Goal: Task Accomplishment & Management: Manage account settings

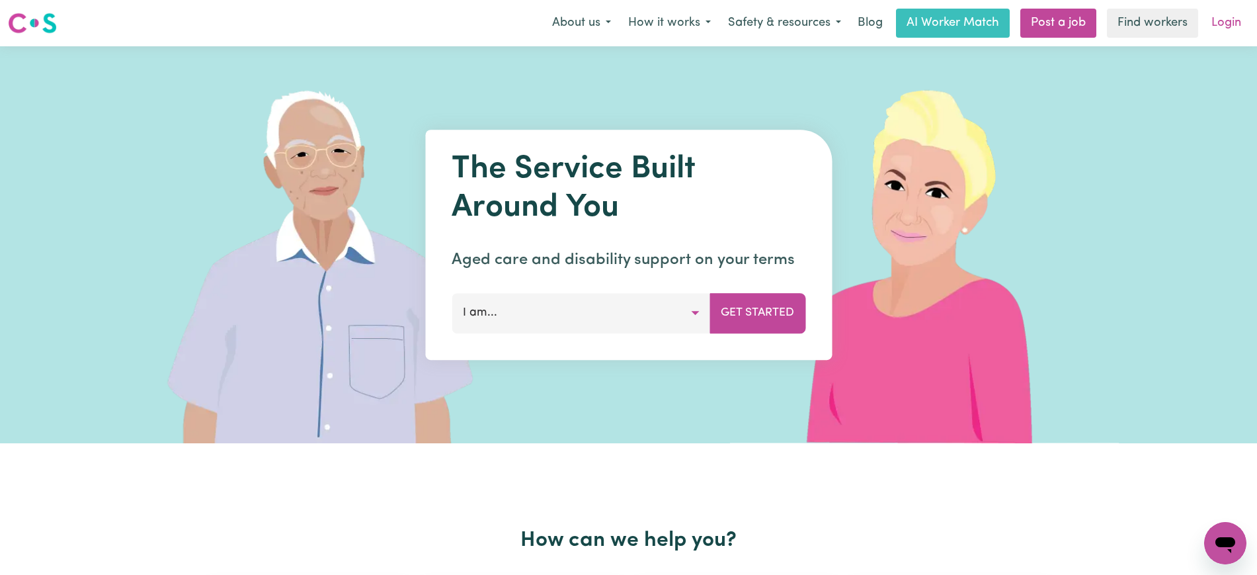
click at [1233, 21] on link "Login" at bounding box center [1227, 23] width 46 height 29
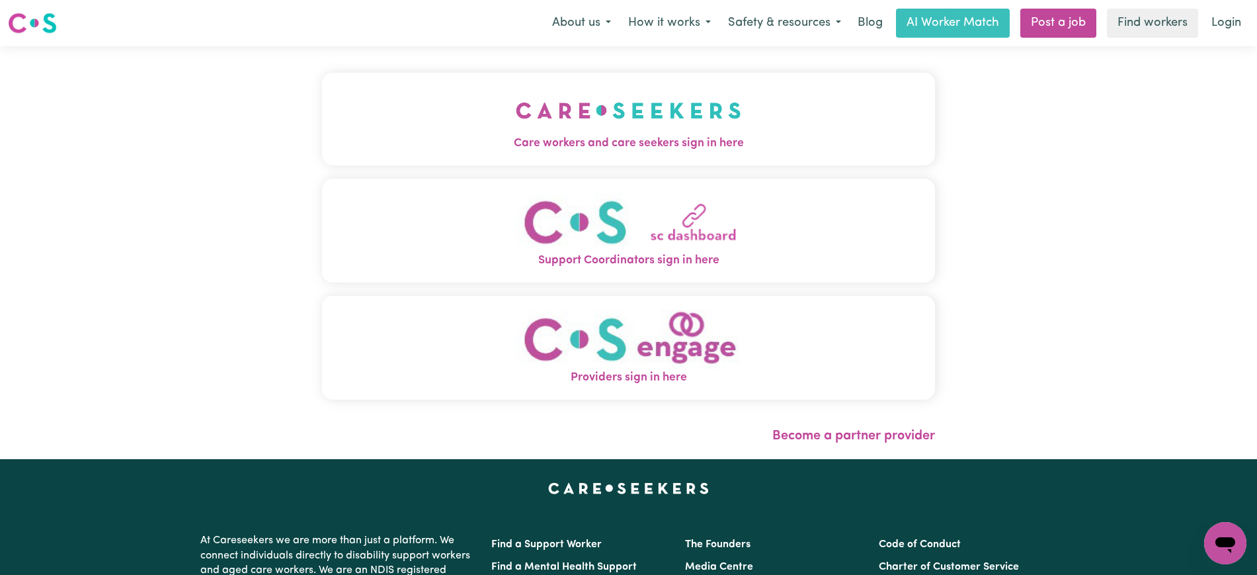
click at [456, 136] on span "Care workers and care seekers sign in here" at bounding box center [628, 143] width 613 height 17
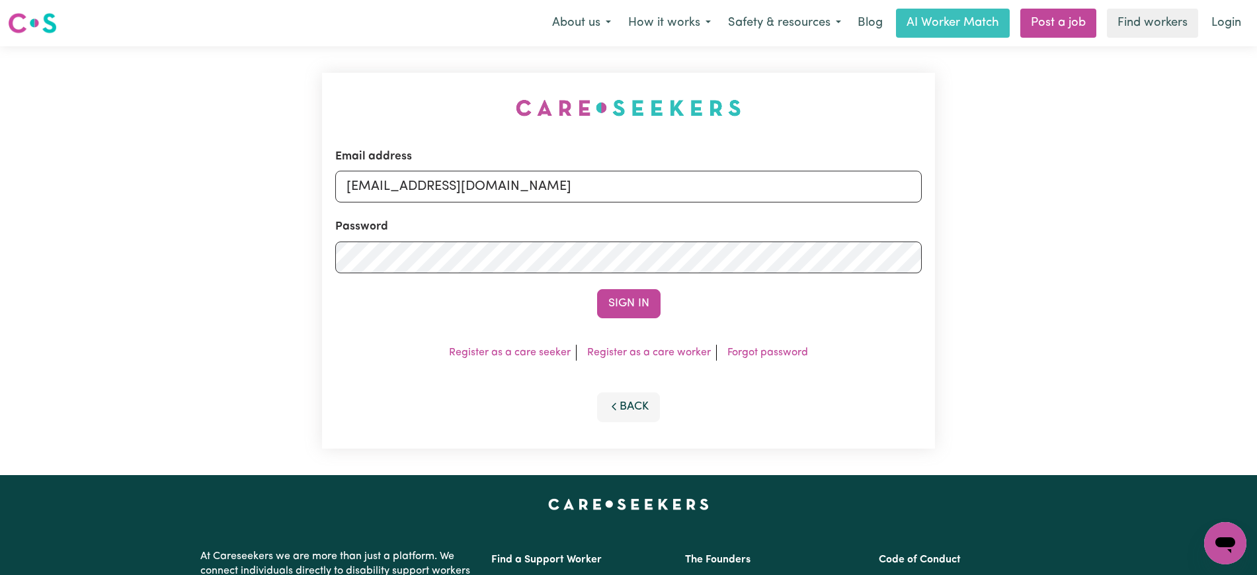
drag, startPoint x: 368, startPoint y: 79, endPoint x: 593, endPoint y: 183, distance: 247.1
click at [368, 79] on div "Email address [EMAIL_ADDRESS][DOMAIN_NAME] Password Sign In Register as a care …" at bounding box center [628, 260] width 629 height 429
drag, startPoint x: 424, startPoint y: 181, endPoint x: 1136, endPoint y: 209, distance: 712.2
click at [1136, 209] on div "Email address [EMAIL_ADDRESS][DOMAIN_NAME] Password Sign In Register as a care …" at bounding box center [628, 260] width 1257 height 429
type input "[EMAIL_ADDRESS][DOMAIN_NAME]"
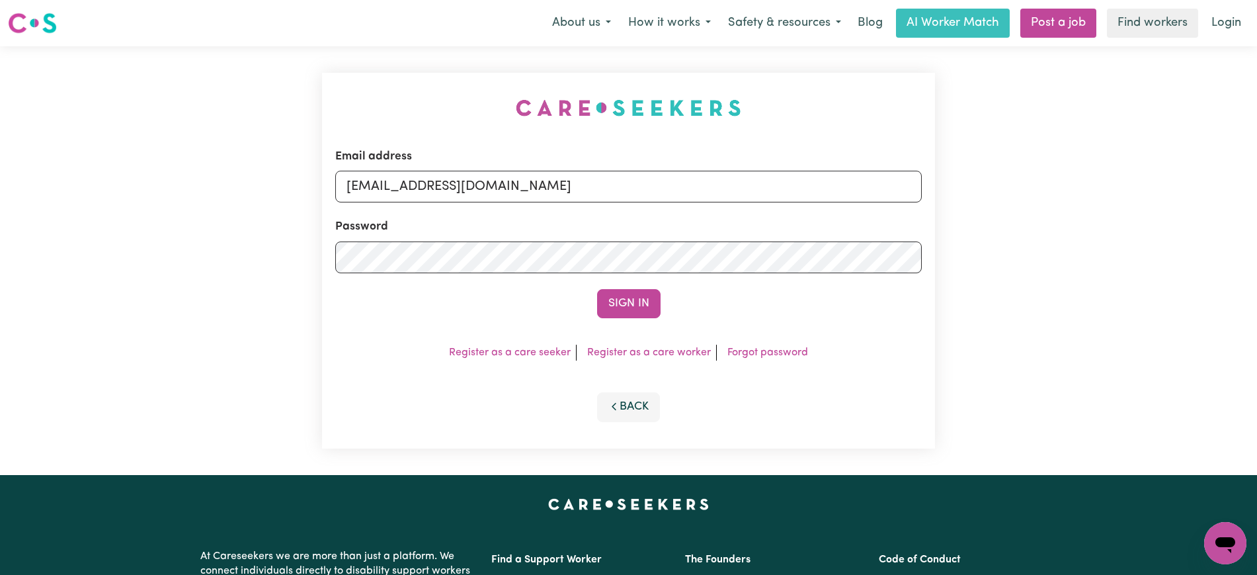
click at [597, 289] on button "Sign In" at bounding box center [628, 303] width 63 height 29
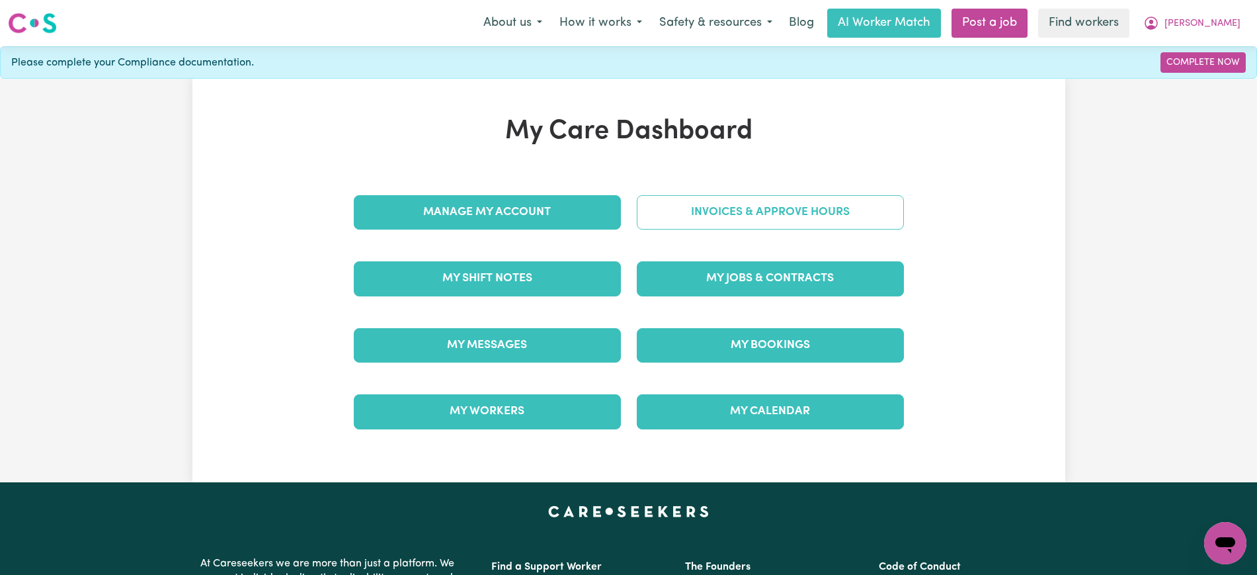
click at [677, 220] on link "Invoices & Approve Hours" at bounding box center [770, 212] width 267 height 34
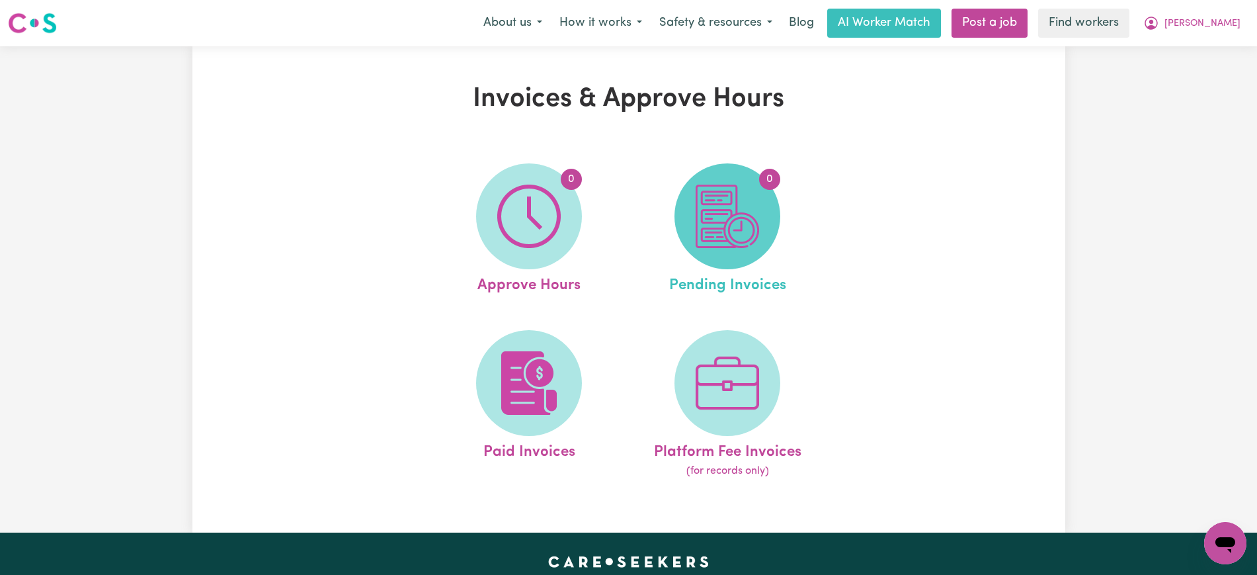
click at [683, 227] on span "0" at bounding box center [728, 216] width 106 height 106
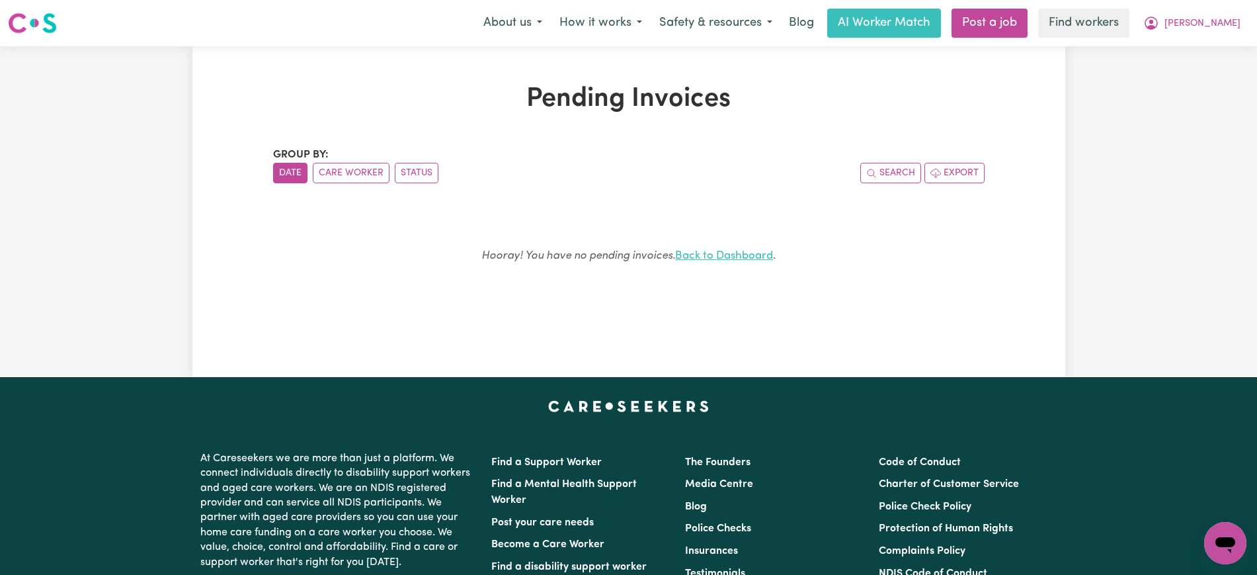
click at [754, 257] on link "Back to Dashboard" at bounding box center [724, 255] width 98 height 11
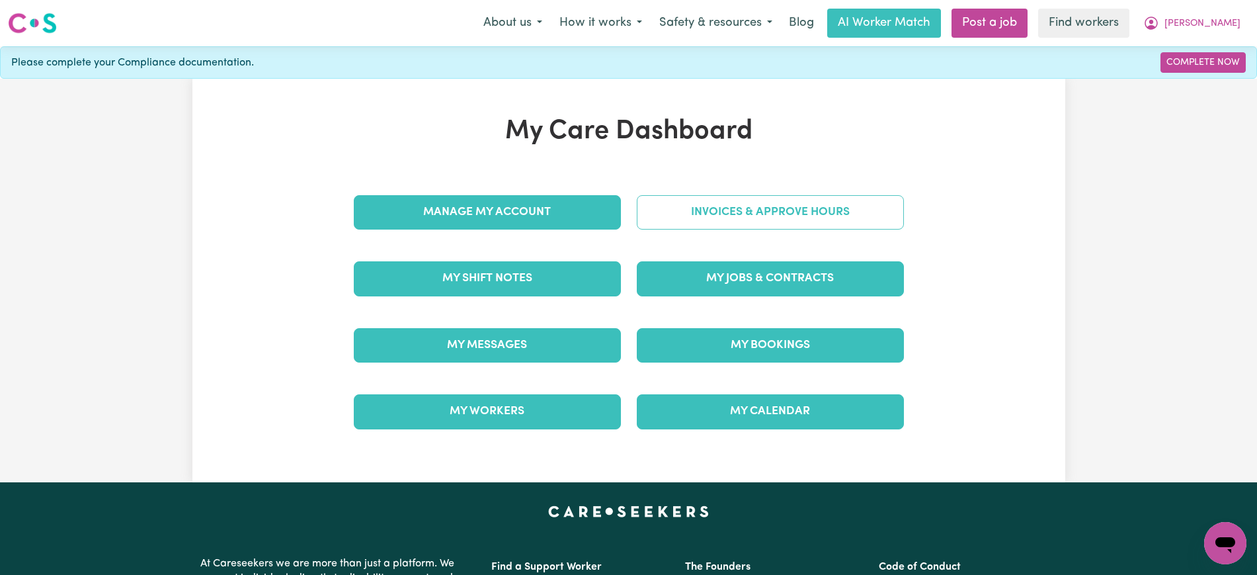
click at [736, 200] on link "Invoices & Approve Hours" at bounding box center [770, 212] width 267 height 34
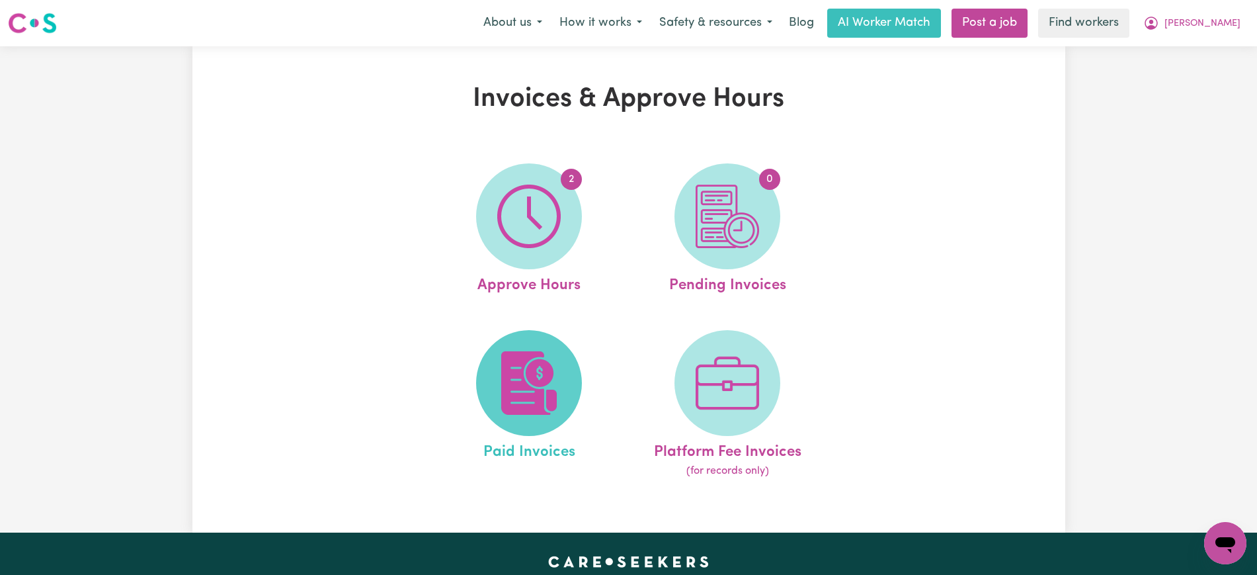
click at [532, 357] on img at bounding box center [528, 382] width 63 height 63
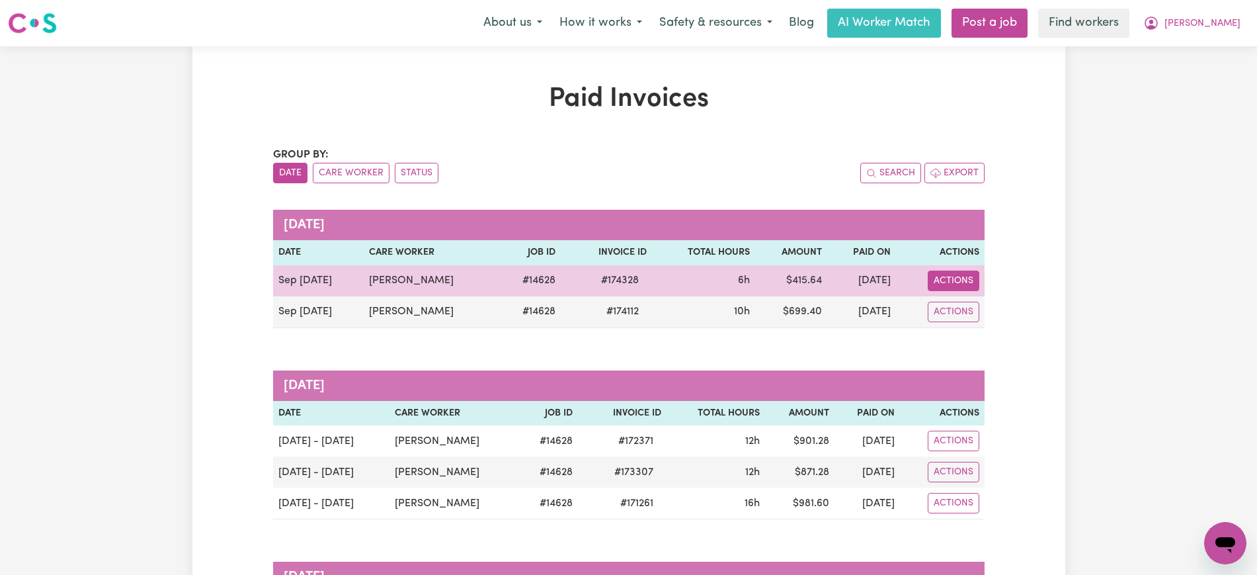
drag, startPoint x: 933, startPoint y: 280, endPoint x: 938, endPoint y: 285, distance: 7.0
click at [934, 280] on button "Actions" at bounding box center [954, 280] width 52 height 21
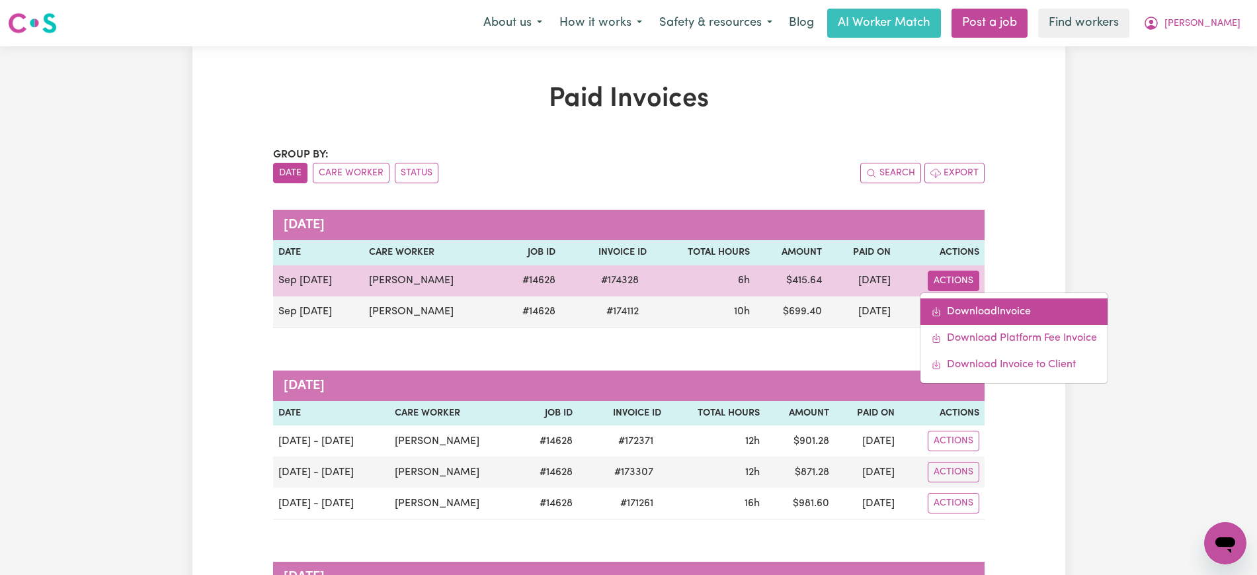
drag, startPoint x: 938, startPoint y: 285, endPoint x: 958, endPoint y: 320, distance: 40.3
click at [958, 320] on link "Download Invoice" at bounding box center [1014, 311] width 187 height 26
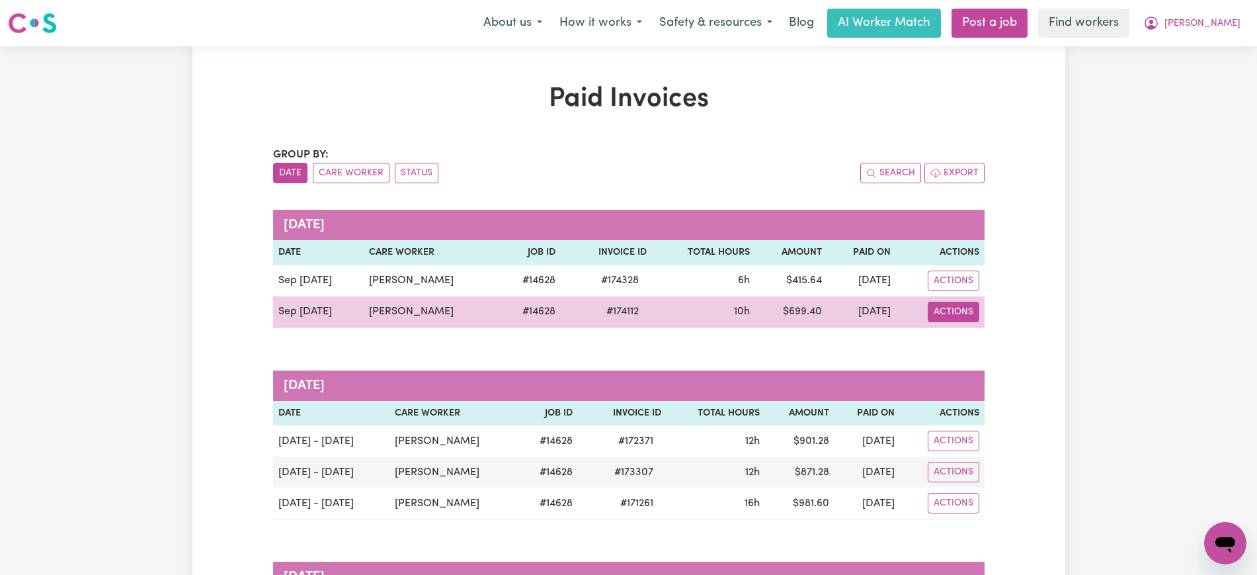
drag, startPoint x: 956, startPoint y: 306, endPoint x: 962, endPoint y: 316, distance: 12.1
click at [956, 306] on button "Actions" at bounding box center [954, 312] width 52 height 21
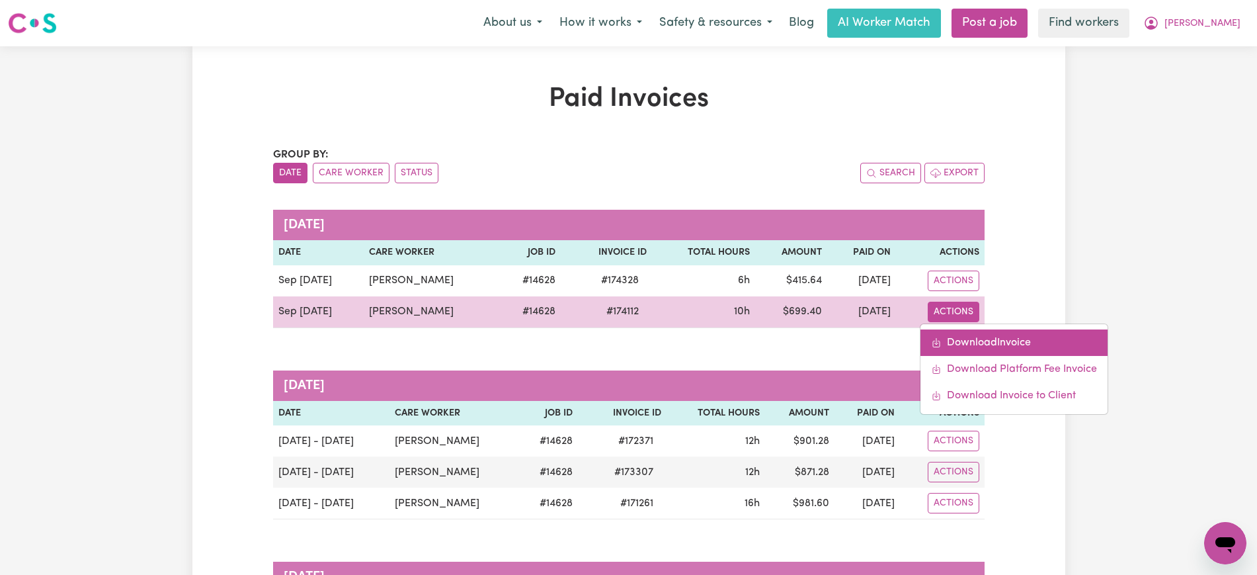
click at [974, 347] on link "Download Invoice" at bounding box center [1014, 342] width 187 height 26
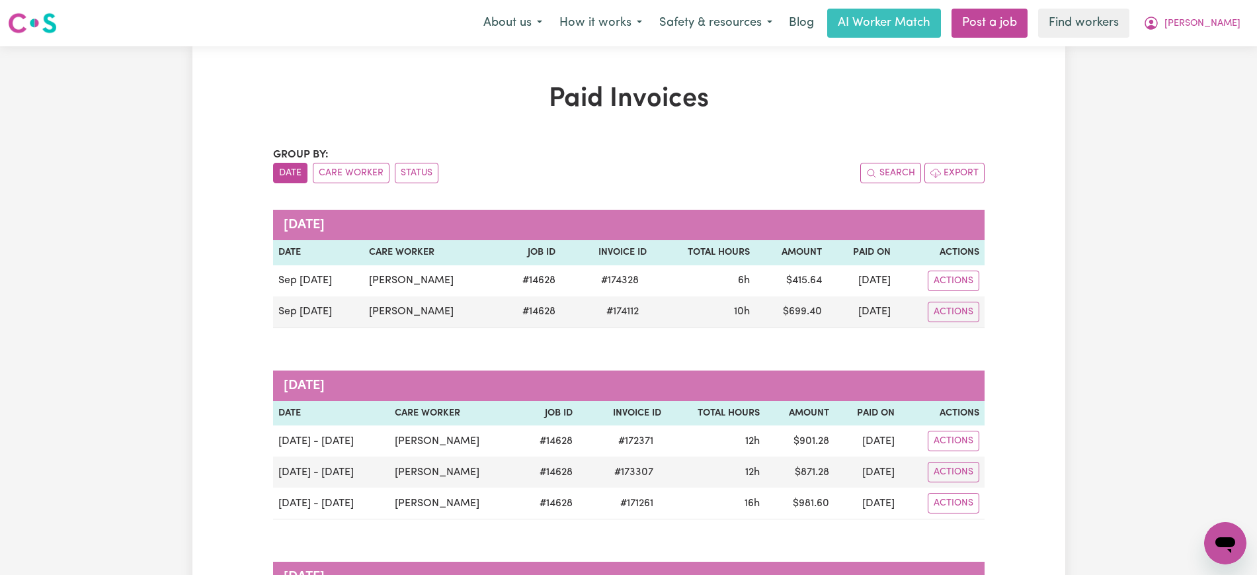
click at [323, 79] on div "Paid Invoices Group by: Date Care Worker Status Search Export [DATE] Date Care …" at bounding box center [628, 407] width 873 height 723
click at [1158, 26] on icon "My Account" at bounding box center [1151, 23] width 13 height 13
click at [1201, 65] on link "Logout" at bounding box center [1196, 75] width 104 height 25
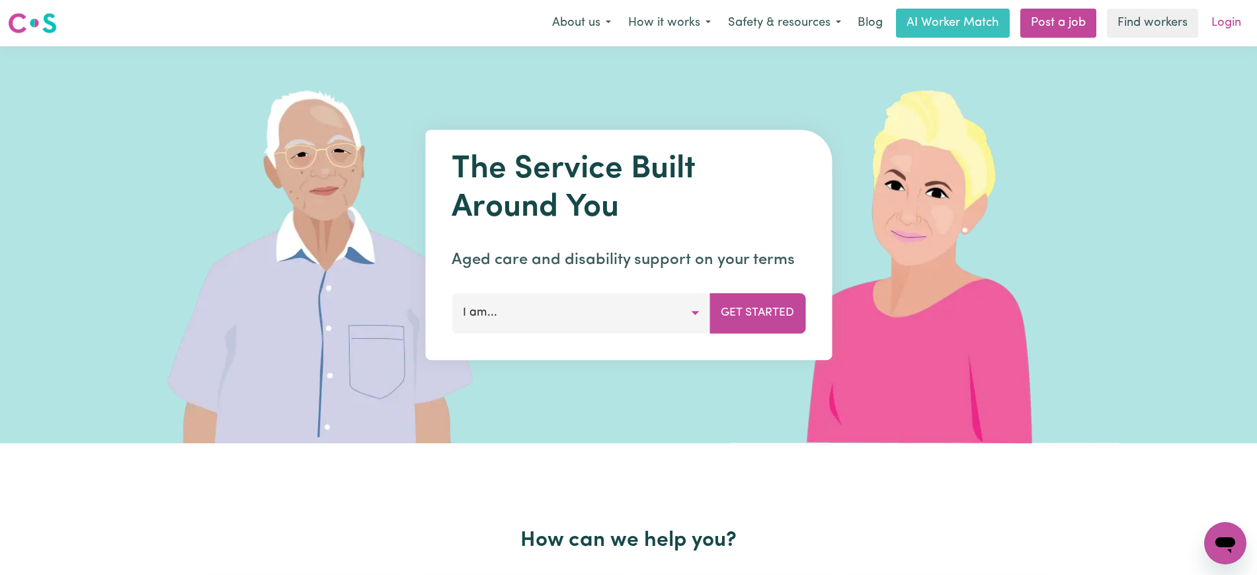
click at [1219, 15] on link "Login" at bounding box center [1227, 23] width 46 height 29
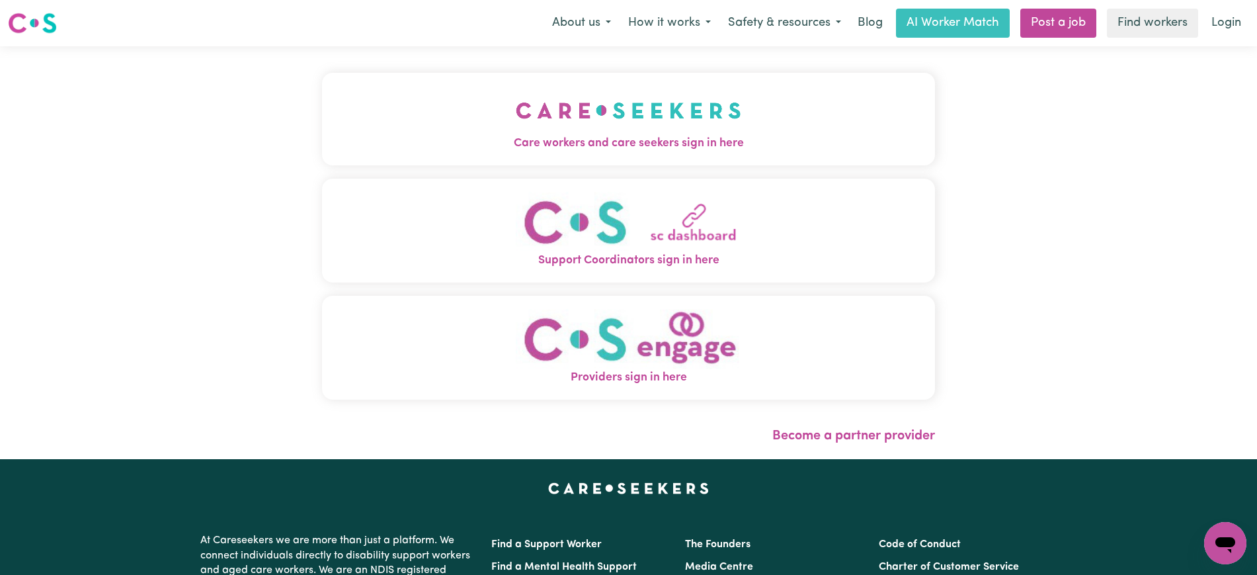
click at [371, 111] on button "Care workers and care seekers sign in here" at bounding box center [628, 119] width 613 height 93
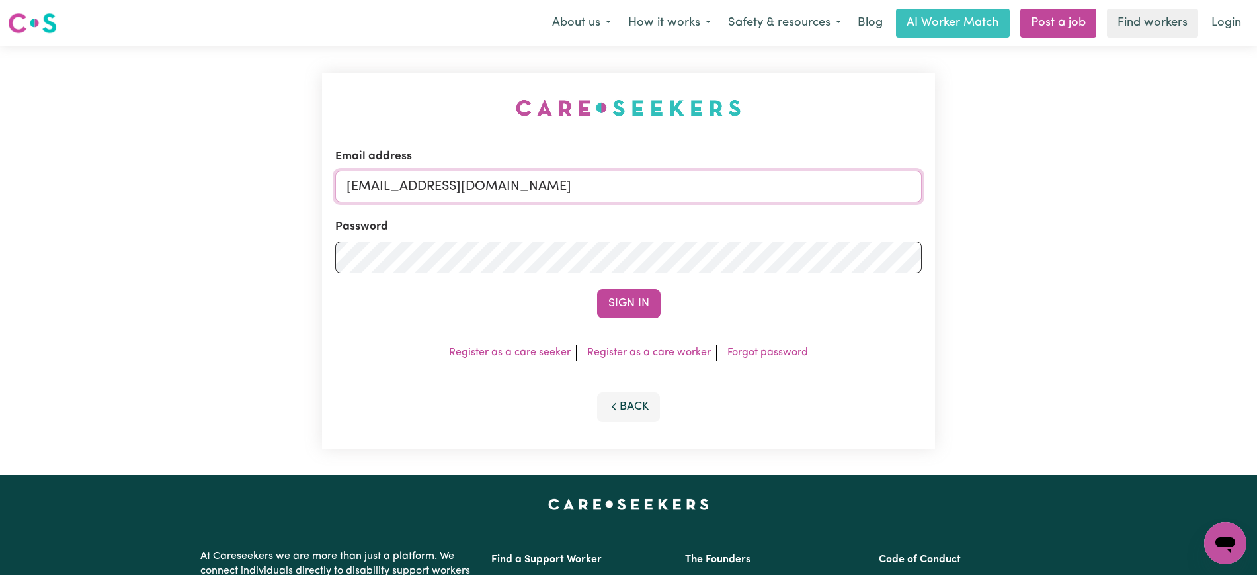
click at [632, 185] on input "[EMAIL_ADDRESS][DOMAIN_NAME]" at bounding box center [628, 187] width 587 height 32
type input "[PERSON_NAME][EMAIL_ADDRESS][DOMAIN_NAME]"
click at [597, 289] on button "Sign In" at bounding box center [628, 303] width 63 height 29
